Goal: Transaction & Acquisition: Purchase product/service

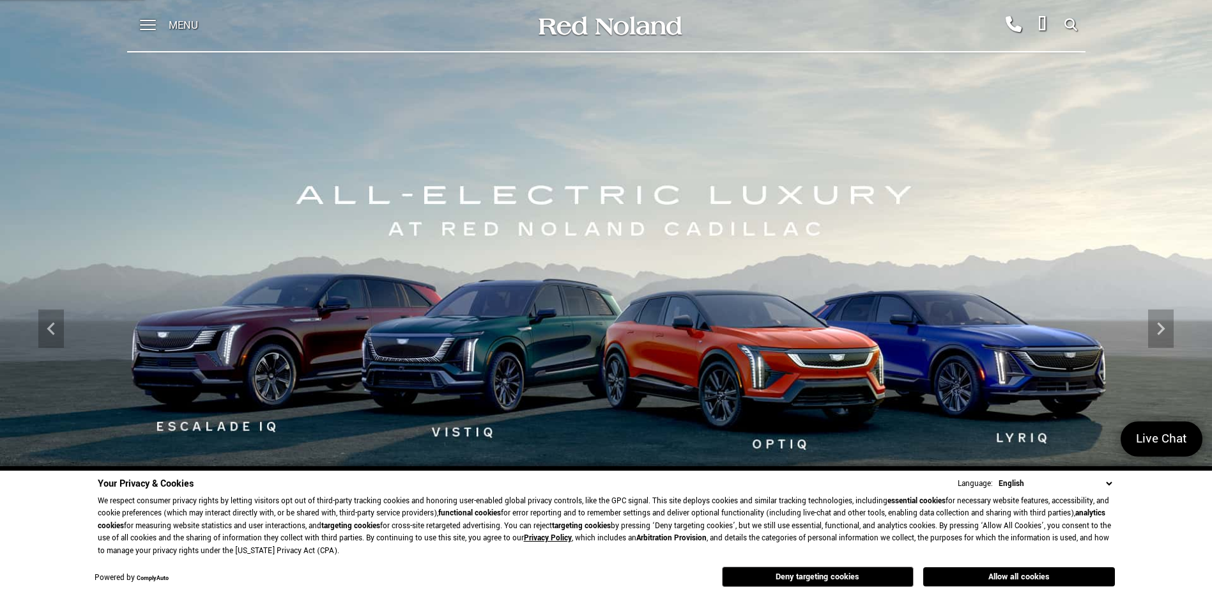
click at [983, 580] on button "Allow all cookies" at bounding box center [1019, 576] width 192 height 19
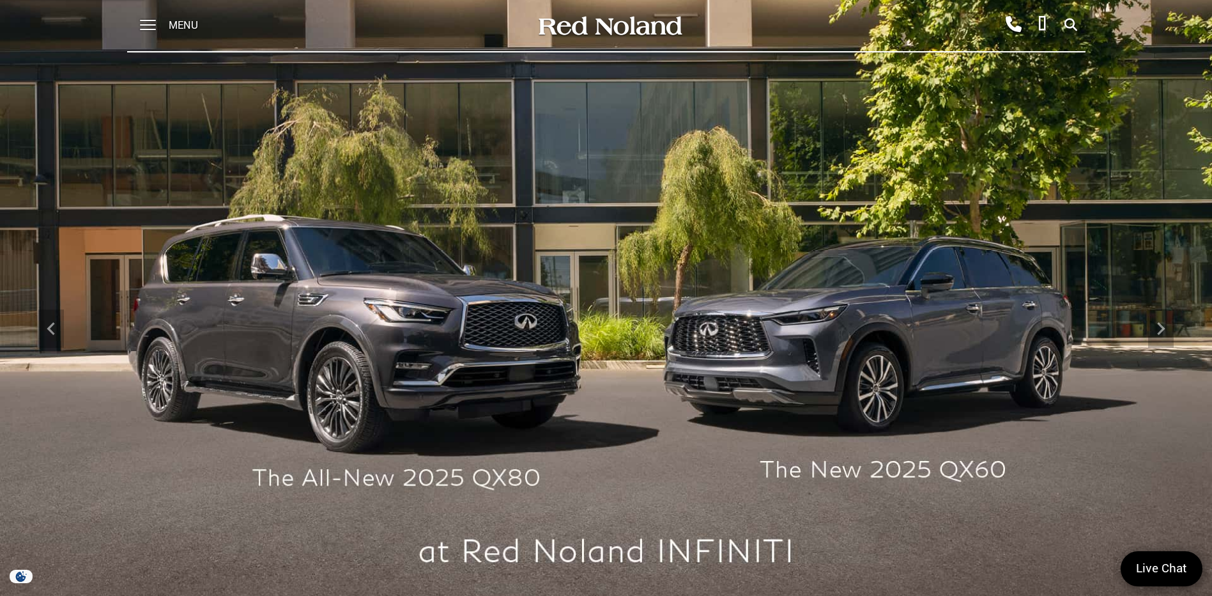
click at [187, 27] on span "Menu" at bounding box center [183, 25] width 29 height 51
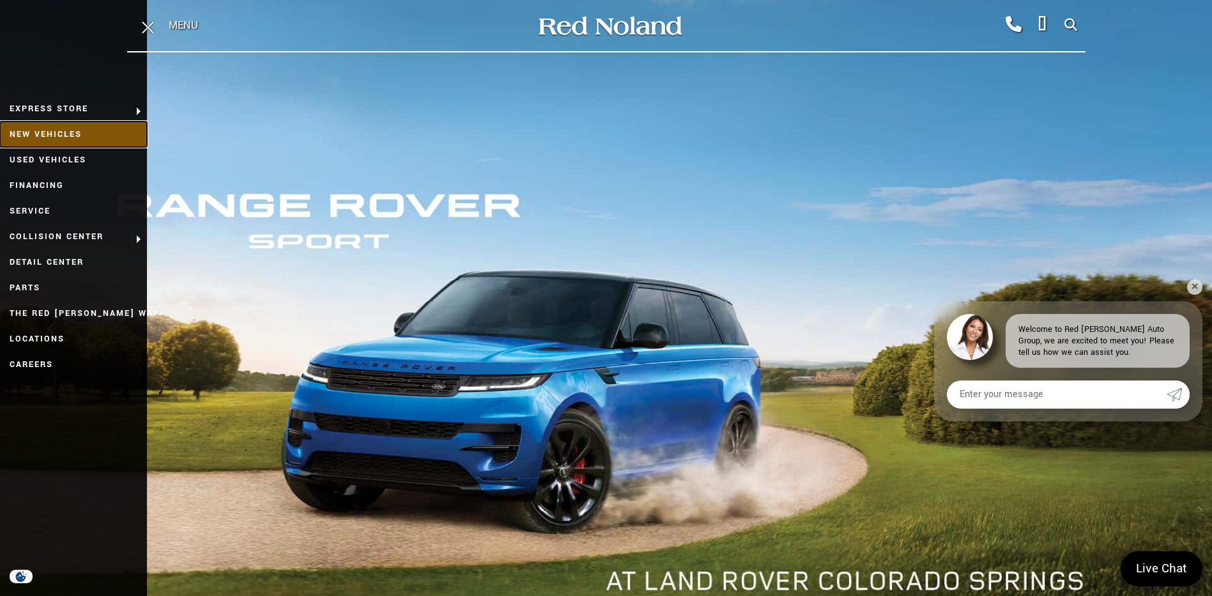
click at [61, 134] on link "New Vehicles" at bounding box center [73, 134] width 147 height 26
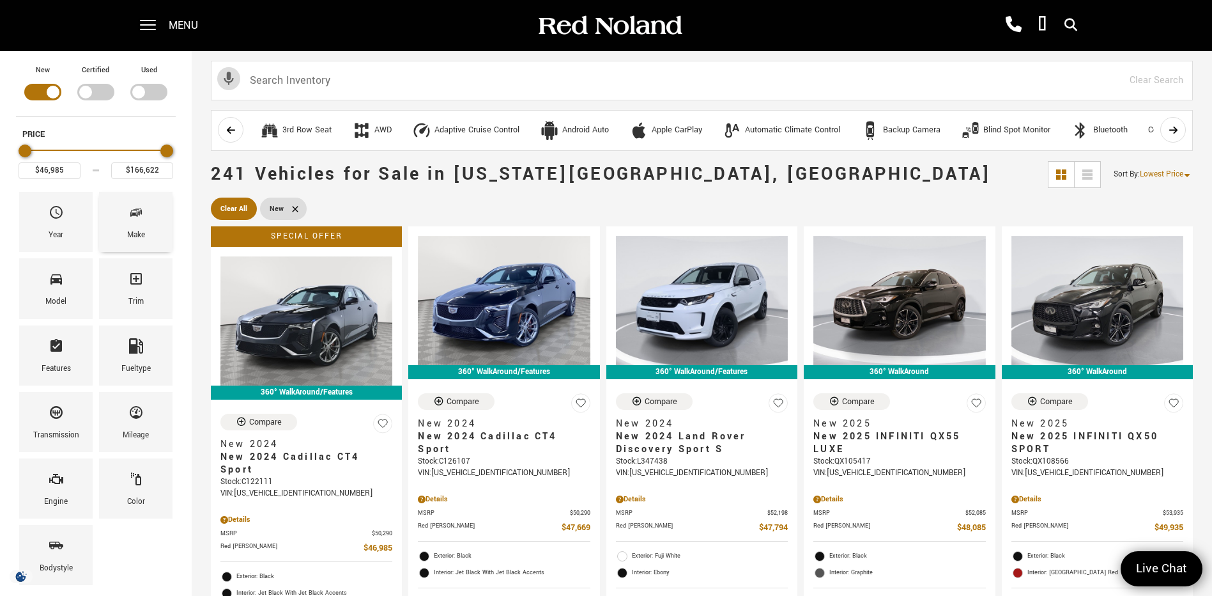
click at [137, 228] on span "Make" at bounding box center [135, 214] width 15 height 27
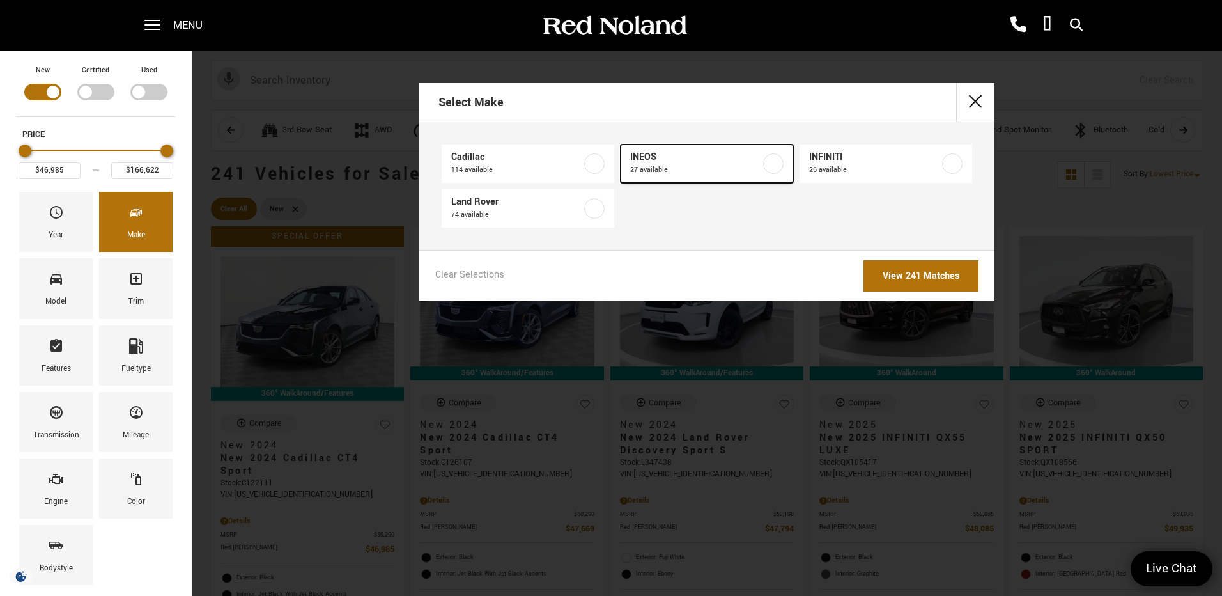
click at [663, 167] on span "27 available" at bounding box center [695, 170] width 130 height 13
type input "$79,999"
type input "$99,640"
checkbox input "true"
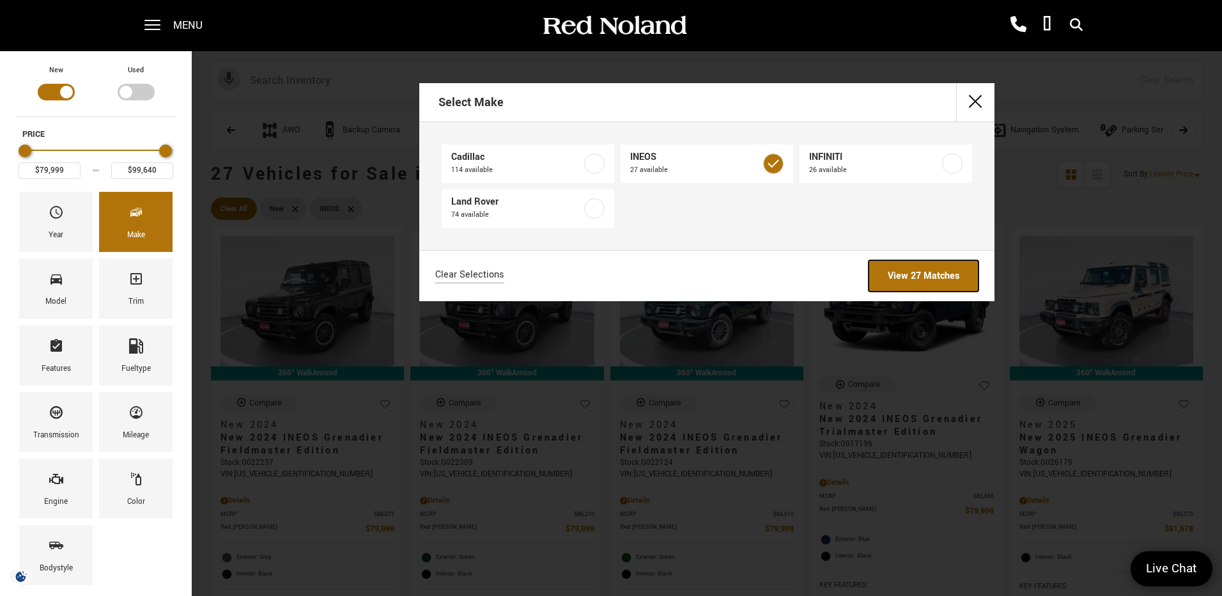
click at [943, 275] on link "View 27 Matches" at bounding box center [923, 275] width 110 height 31
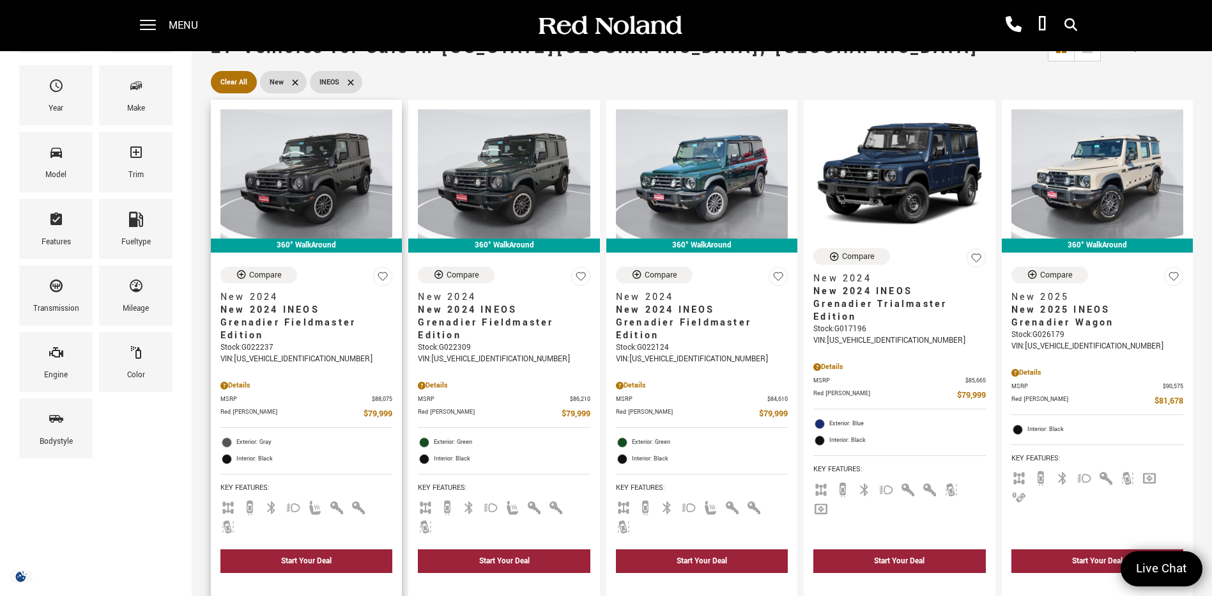
scroll to position [128, 0]
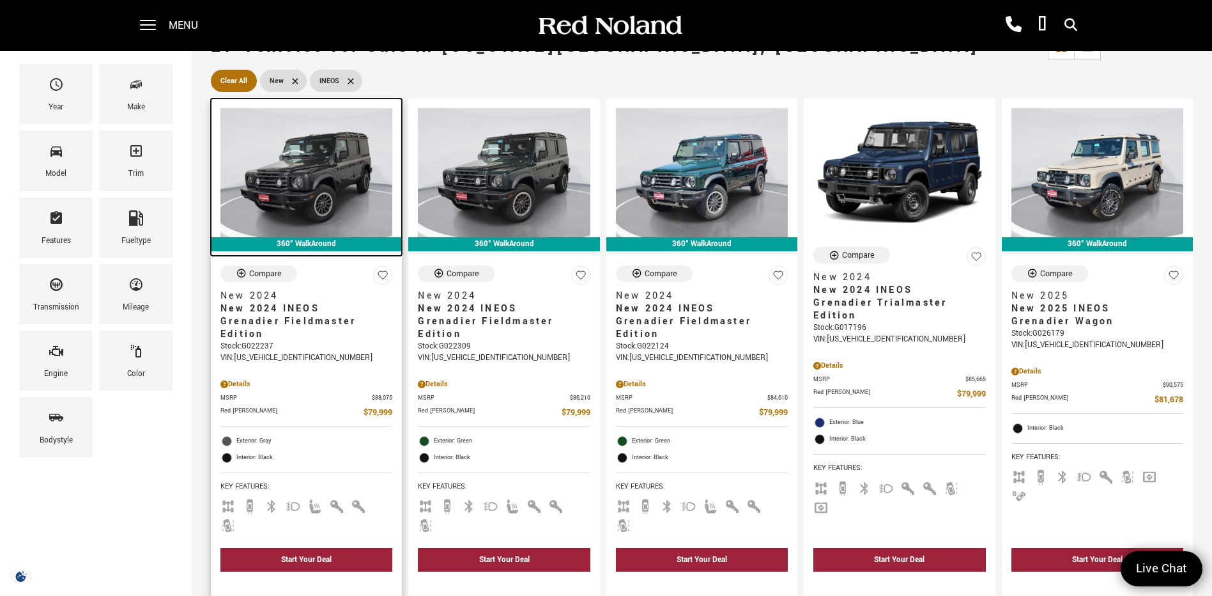
click at [314, 167] on img at bounding box center [306, 172] width 172 height 129
